Goal: Information Seeking & Learning: Find specific fact

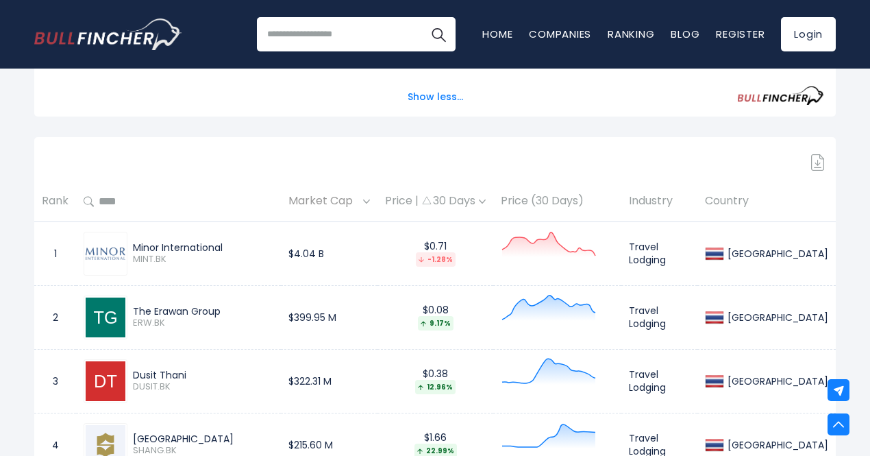
drag, startPoint x: 230, startPoint y: 316, endPoint x: 122, endPoint y: 316, distance: 108.3
click at [122, 316] on div "The Erawan Group ERW.BK" at bounding box center [179, 317] width 190 height 44
copy div "The Erawan Group"
click at [268, 285] on td "Minor International MINT.BK" at bounding box center [178, 253] width 205 height 64
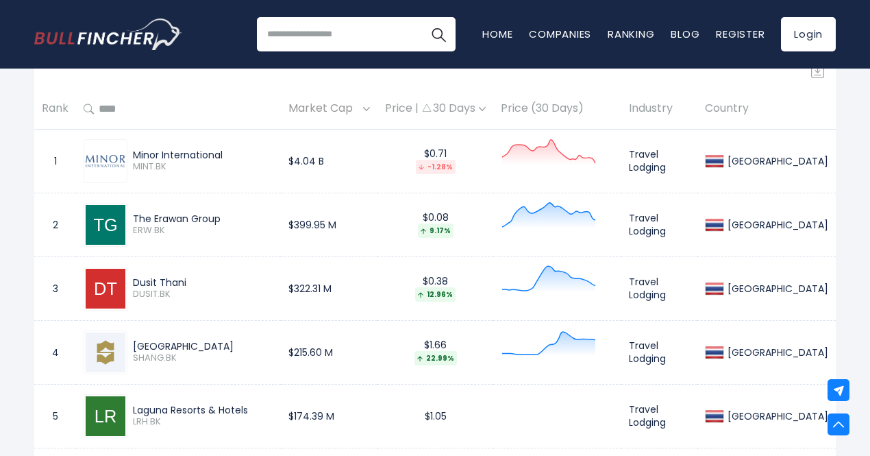
scroll to position [946, 0]
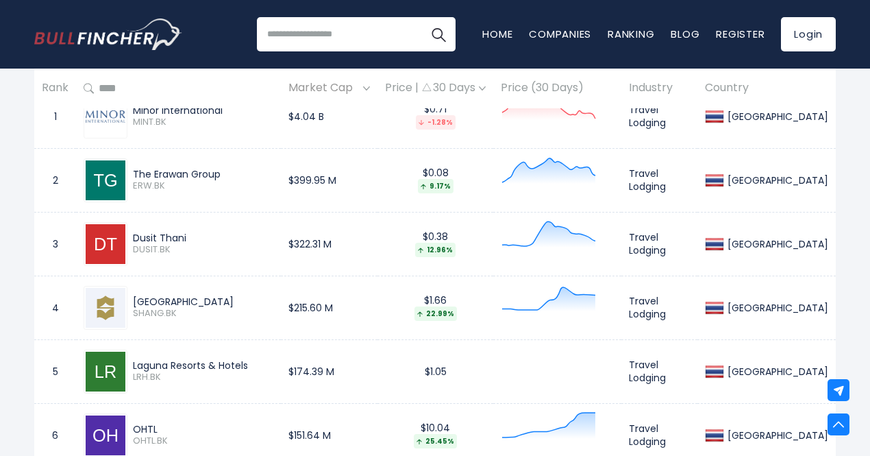
drag, startPoint x: 233, startPoint y: 114, endPoint x: 132, endPoint y: 114, distance: 101.4
click at [132, 114] on div "Minor International MINT.BK" at bounding box center [200, 116] width 146 height 24
copy div "Minor International"
drag, startPoint x: 234, startPoint y: 182, endPoint x: 130, endPoint y: 175, distance: 103.7
click at [130, 175] on div "The Erawan Group ERW.BK" at bounding box center [200, 180] width 146 height 24
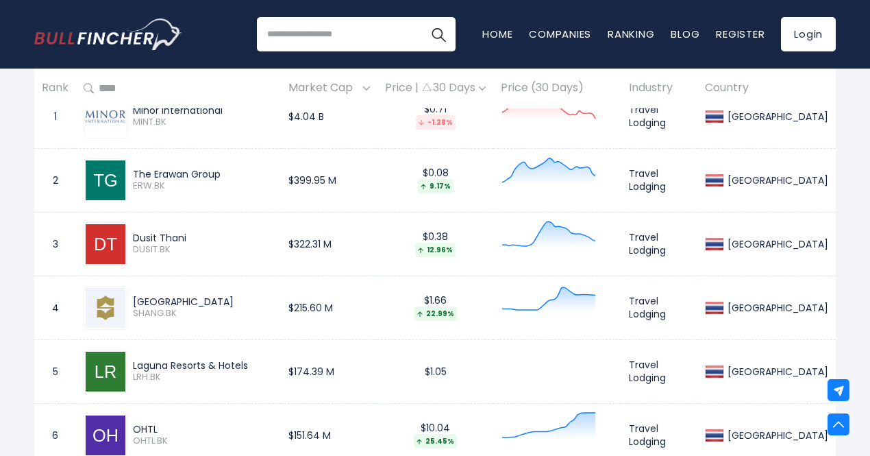
copy div "The Erawan Group"
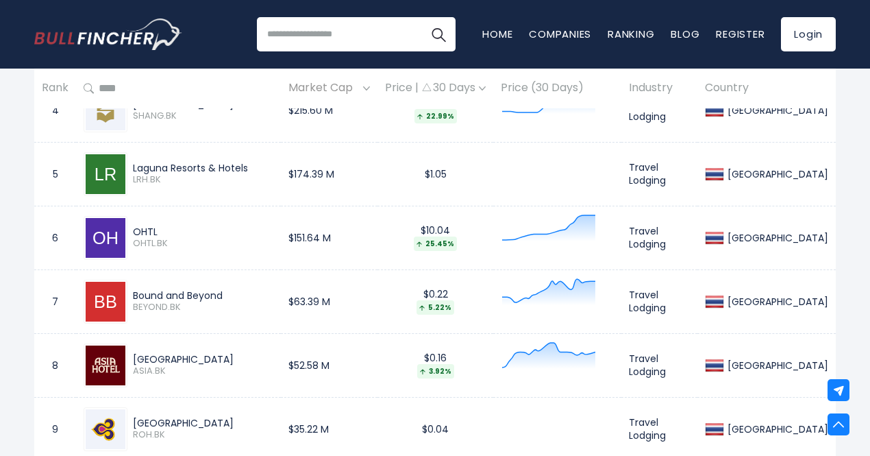
scroll to position [1220, 0]
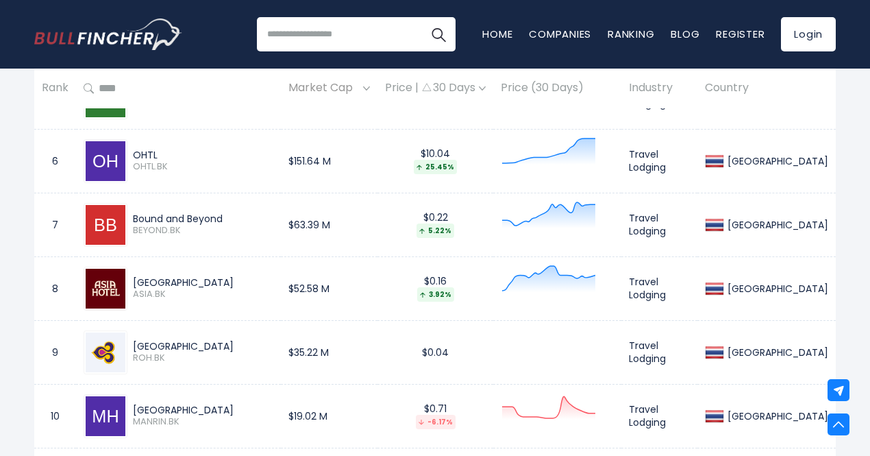
drag, startPoint x: 243, startPoint y: 223, endPoint x: 129, endPoint y: 219, distance: 113.8
click at [129, 219] on div "Bound and Beyond BEYOND.BK" at bounding box center [200, 224] width 146 height 24
copy div "Bound and Beyond"
drag, startPoint x: 184, startPoint y: 285, endPoint x: 117, endPoint y: 278, distance: 66.9
click at [117, 278] on div "[GEOGRAPHIC_DATA] ASIA.BK" at bounding box center [179, 289] width 190 height 44
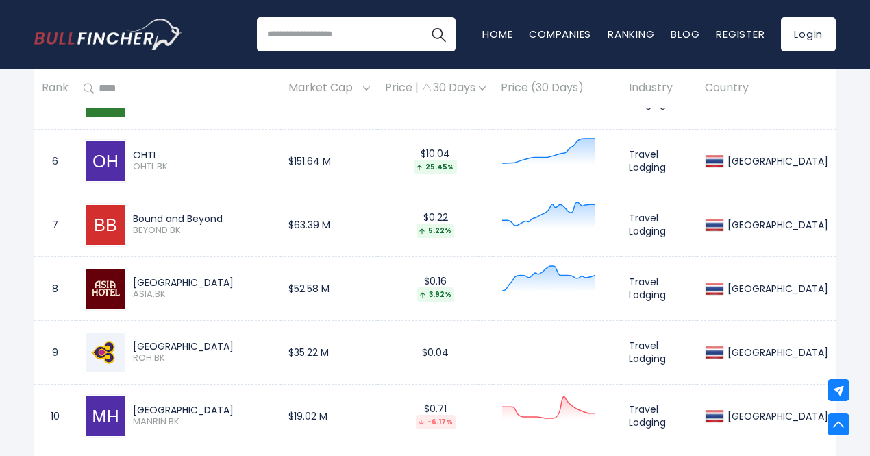
copy div "[GEOGRAPHIC_DATA]"
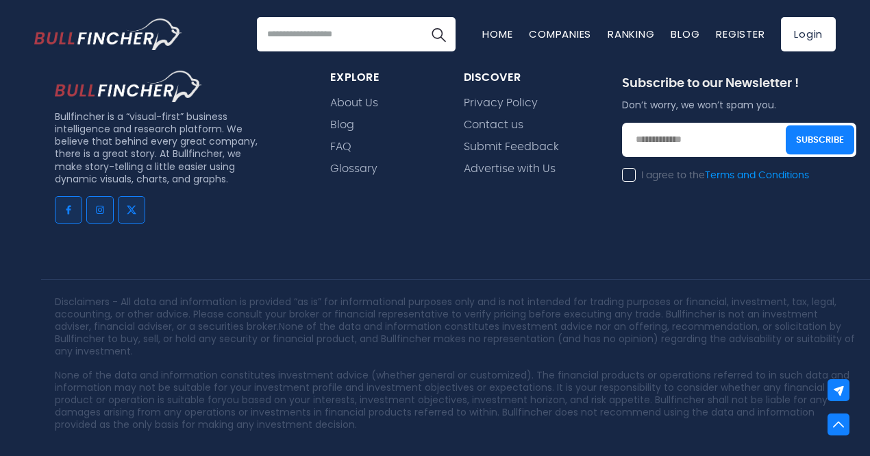
scroll to position [1993, 0]
